Goal: Check status

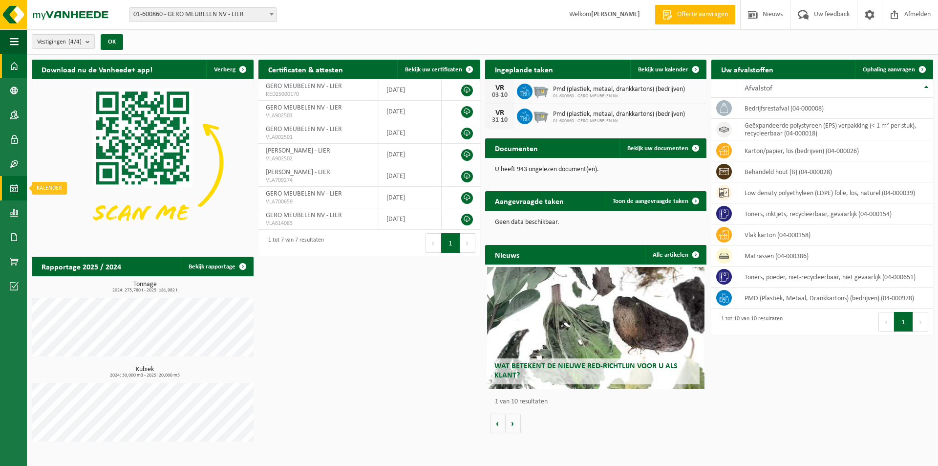
click at [10, 188] on span at bounding box center [14, 188] width 9 height 24
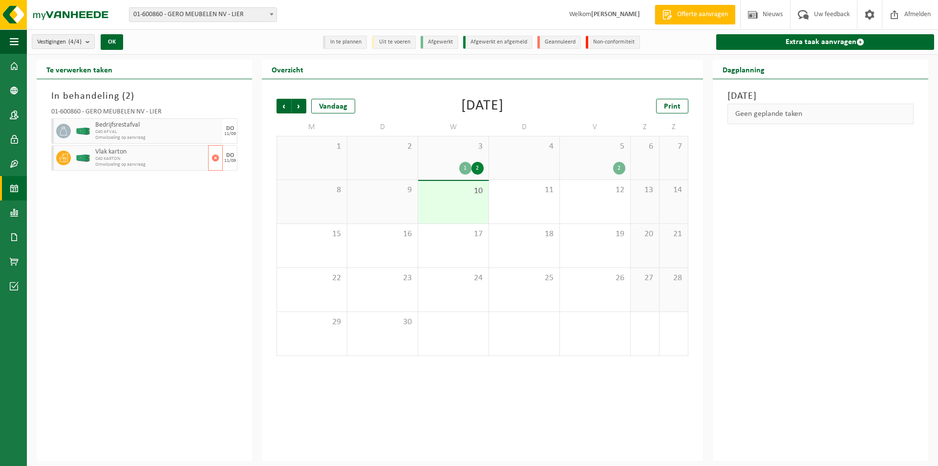
click at [141, 157] on span "C40 KARTON" at bounding box center [150, 159] width 110 height 6
click at [329, 106] on div "Vandaag" at bounding box center [333, 106] width 44 height 15
click at [442, 150] on span "3" at bounding box center [453, 146] width 61 height 11
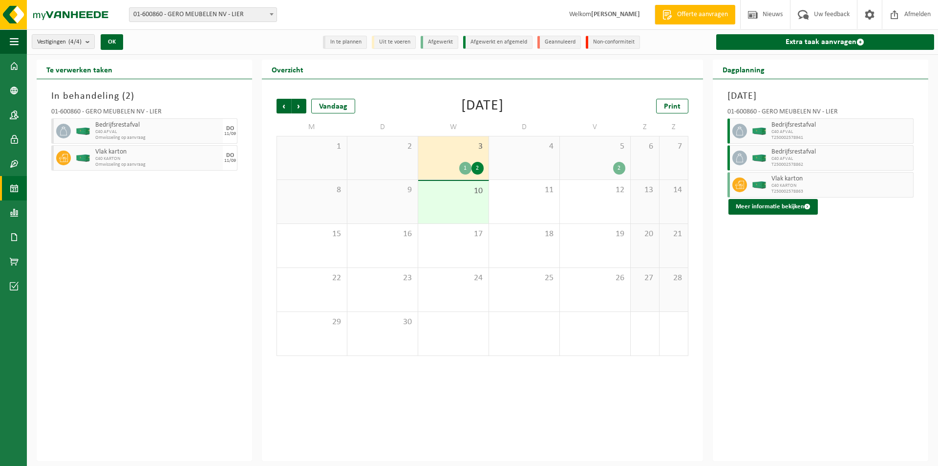
click at [615, 155] on div "5 2" at bounding box center [595, 157] width 70 height 43
